Goal: Transaction & Acquisition: Purchase product/service

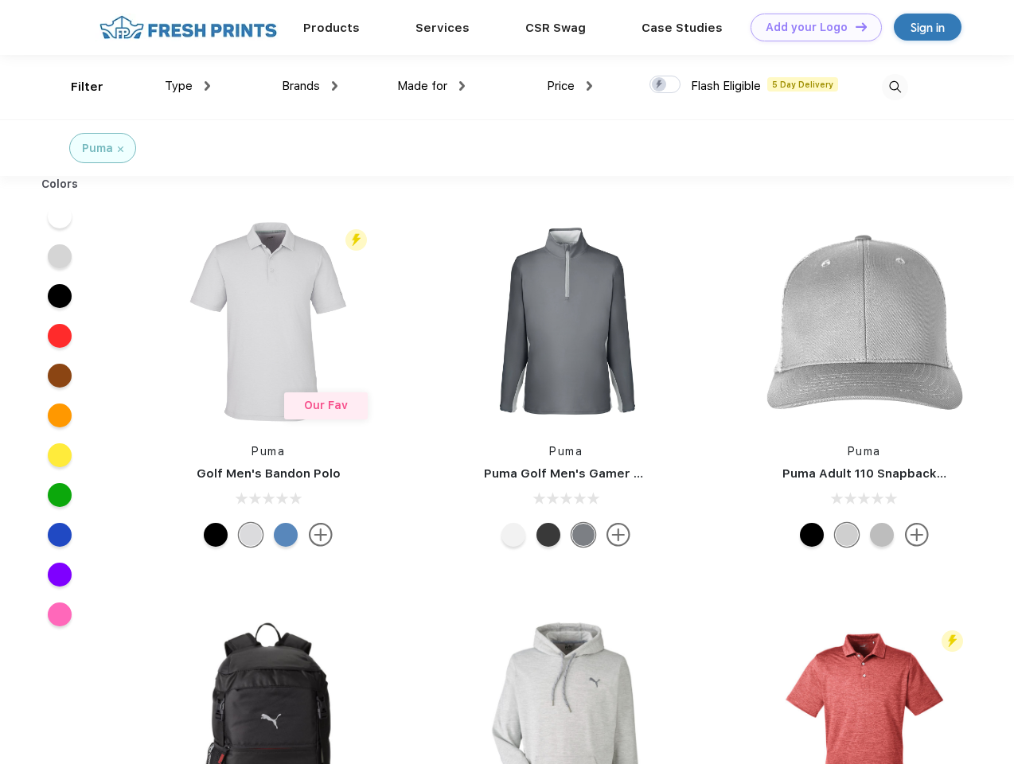
click at [810, 27] on link "Add your Logo Design Tool" at bounding box center [816, 28] width 131 height 28
click at [0, 0] on div "Design Tool" at bounding box center [0, 0] width 0 height 0
click at [854, 26] on link "Add your Logo Design Tool" at bounding box center [816, 28] width 131 height 28
click at [76, 87] on div "Filter" at bounding box center [87, 87] width 33 height 18
click at [188, 86] on span "Type" at bounding box center [179, 86] width 28 height 14
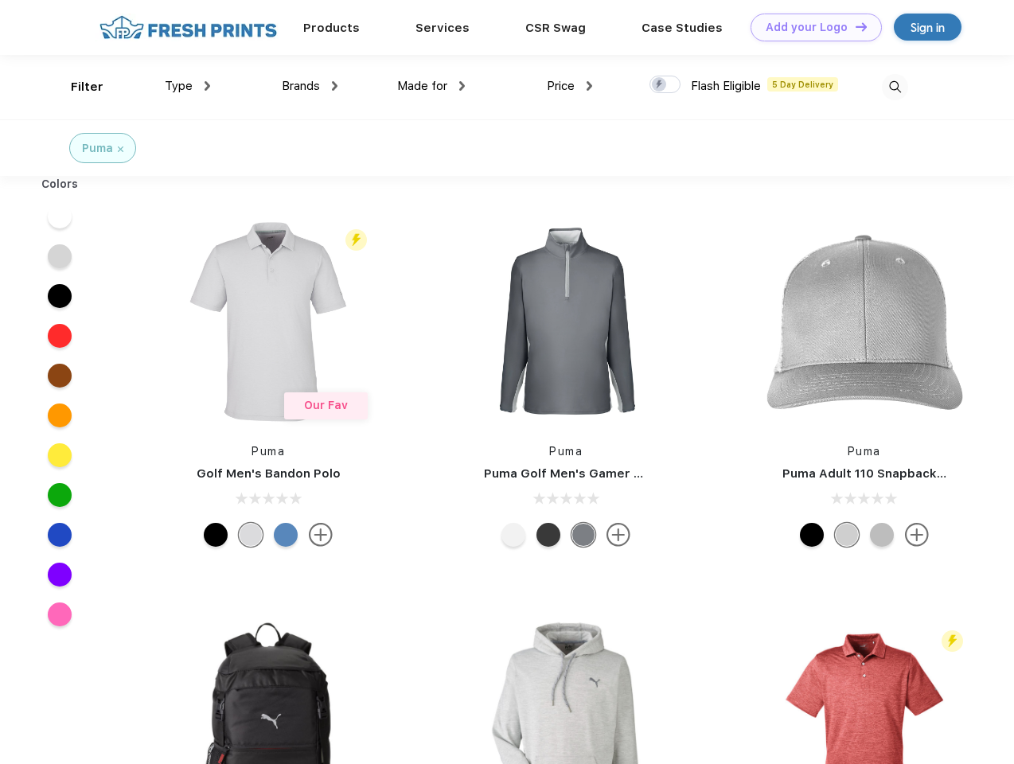
click at [310, 86] on span "Brands" at bounding box center [301, 86] width 38 height 14
click at [431, 86] on span "Made for" at bounding box center [422, 86] width 50 height 14
click at [570, 86] on span "Price" at bounding box center [561, 86] width 28 height 14
click at [665, 85] on div at bounding box center [664, 85] width 31 height 18
click at [660, 85] on input "checkbox" at bounding box center [654, 80] width 10 height 10
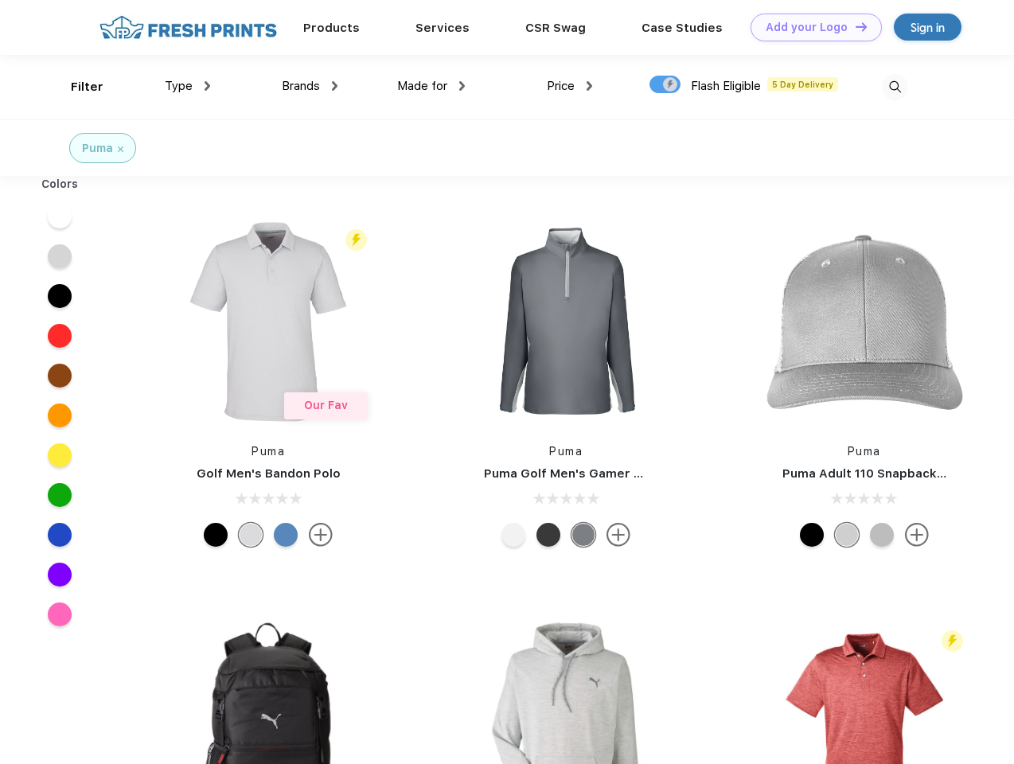
click at [895, 87] on img at bounding box center [895, 87] width 26 height 26
